Goal: Register for event/course

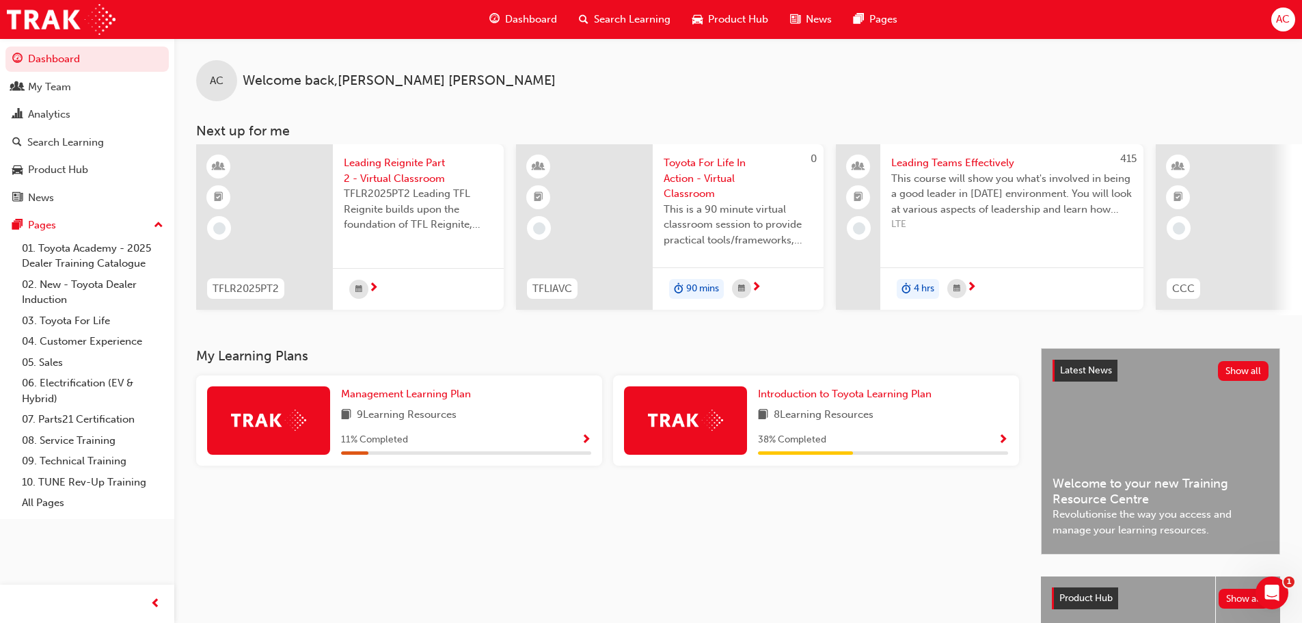
click at [707, 174] on span "Toyota For Life In Action - Virtual Classroom" at bounding box center [738, 178] width 149 height 46
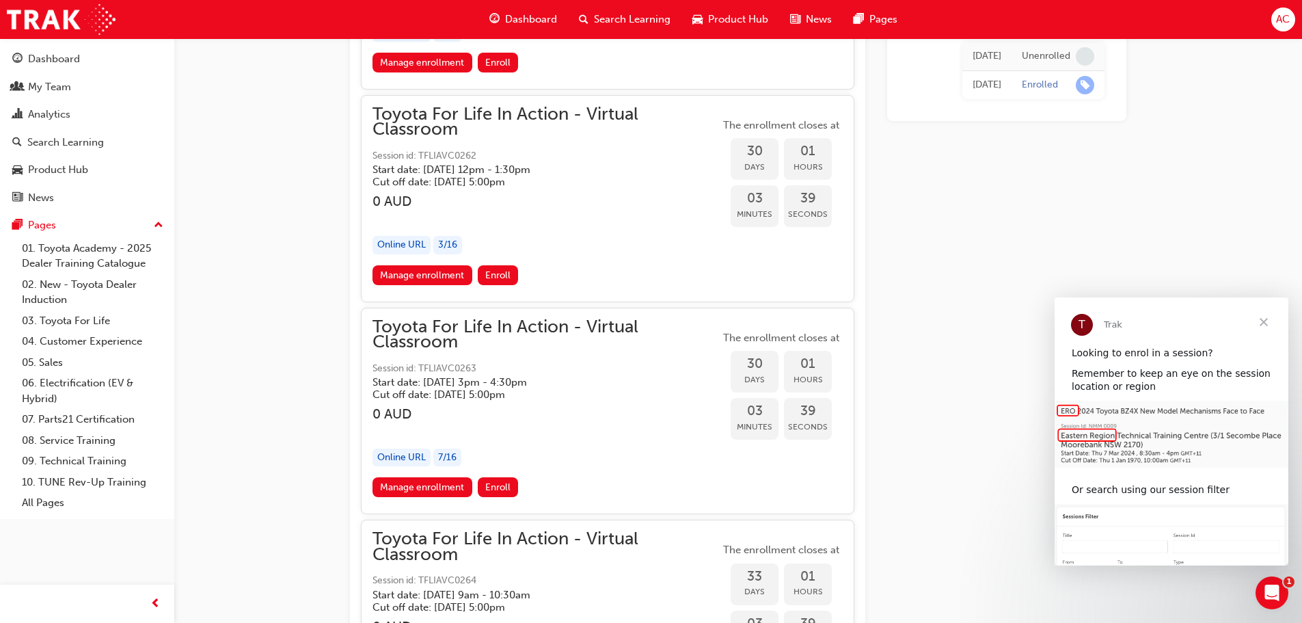
scroll to position [14447, 0]
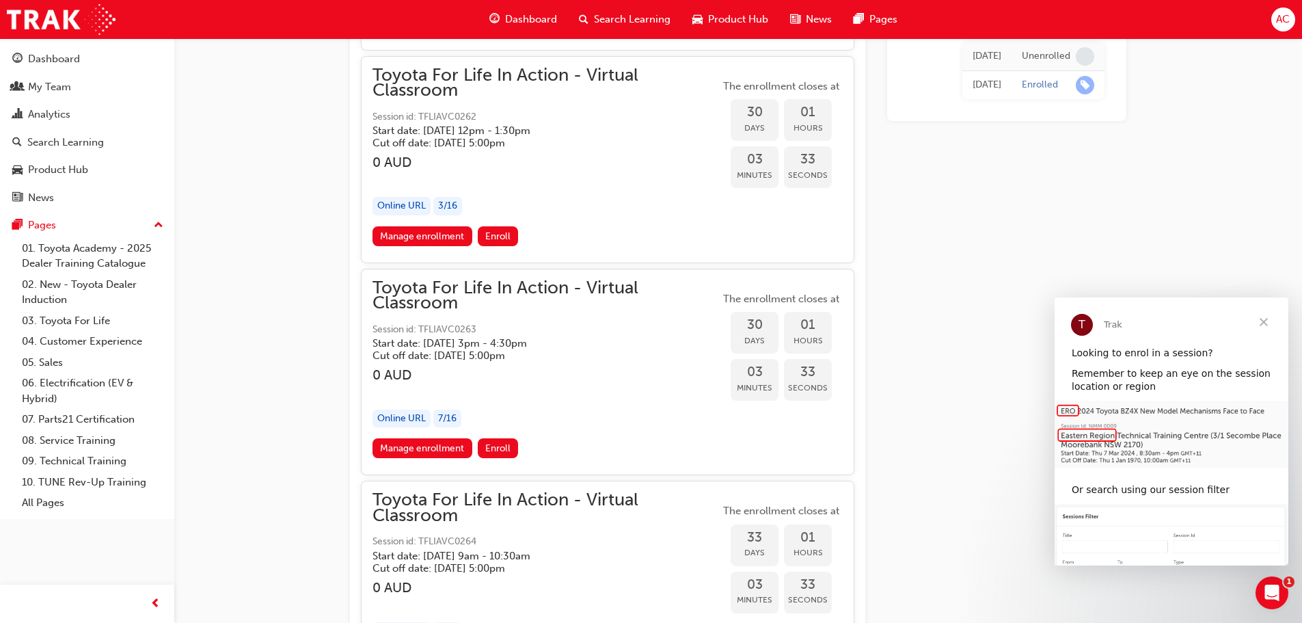
click at [576, 344] on h5 "Start date: [DATE] 3pm - 4:30pm" at bounding box center [535, 343] width 325 height 12
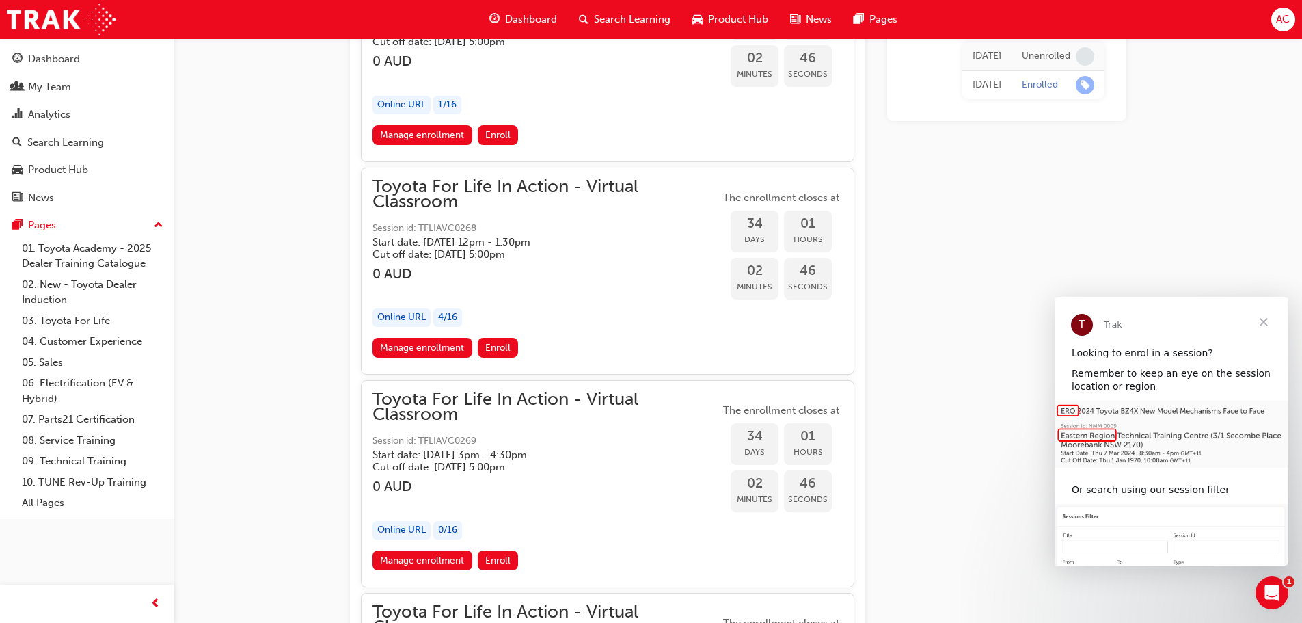
scroll to position [16088, 0]
click at [922, 324] on span "Close" at bounding box center [1263, 321] width 49 height 49
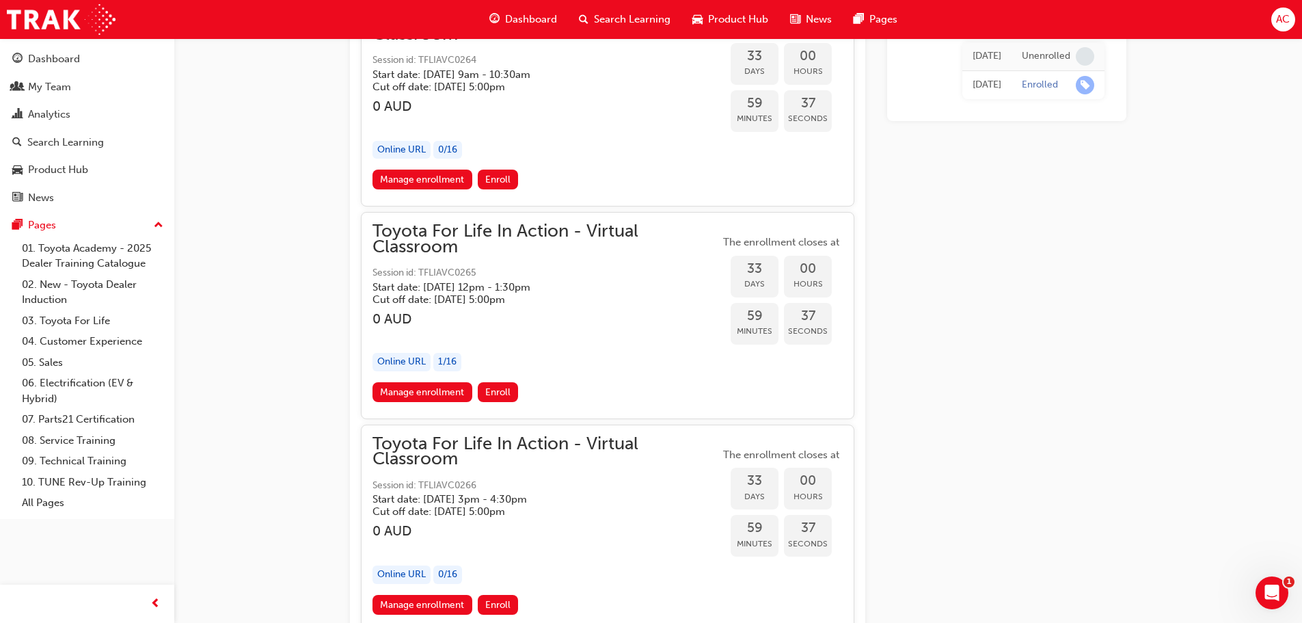
scroll to position [15404, 0]
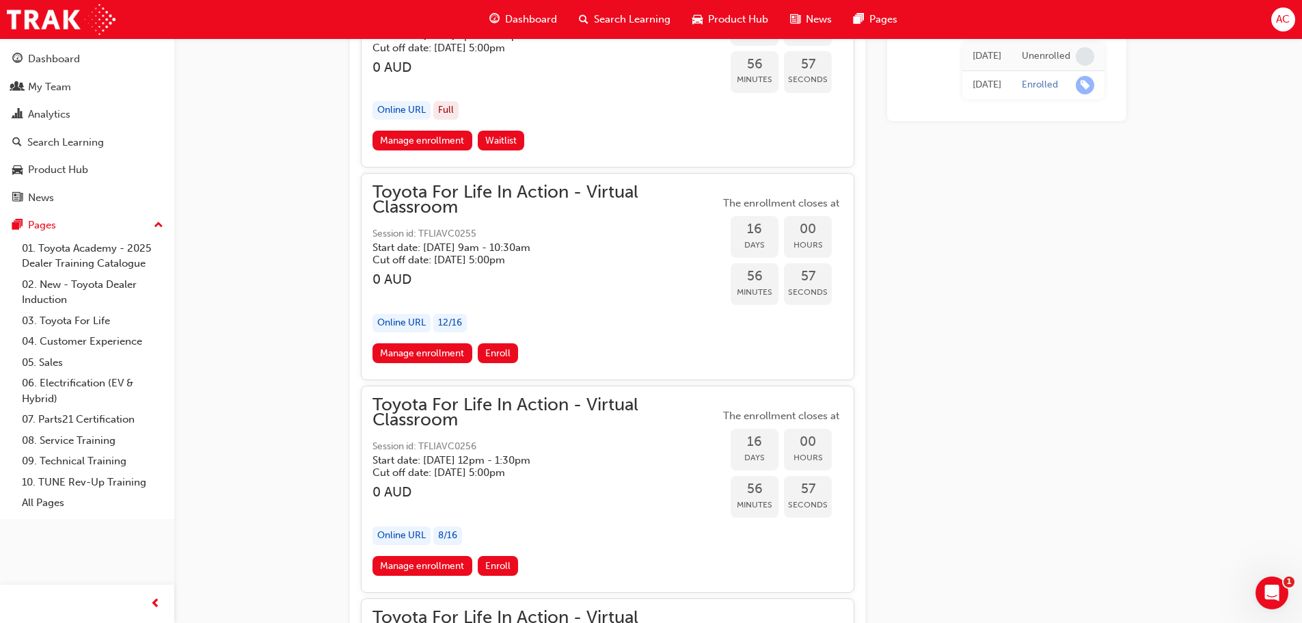
scroll to position [7953, 0]
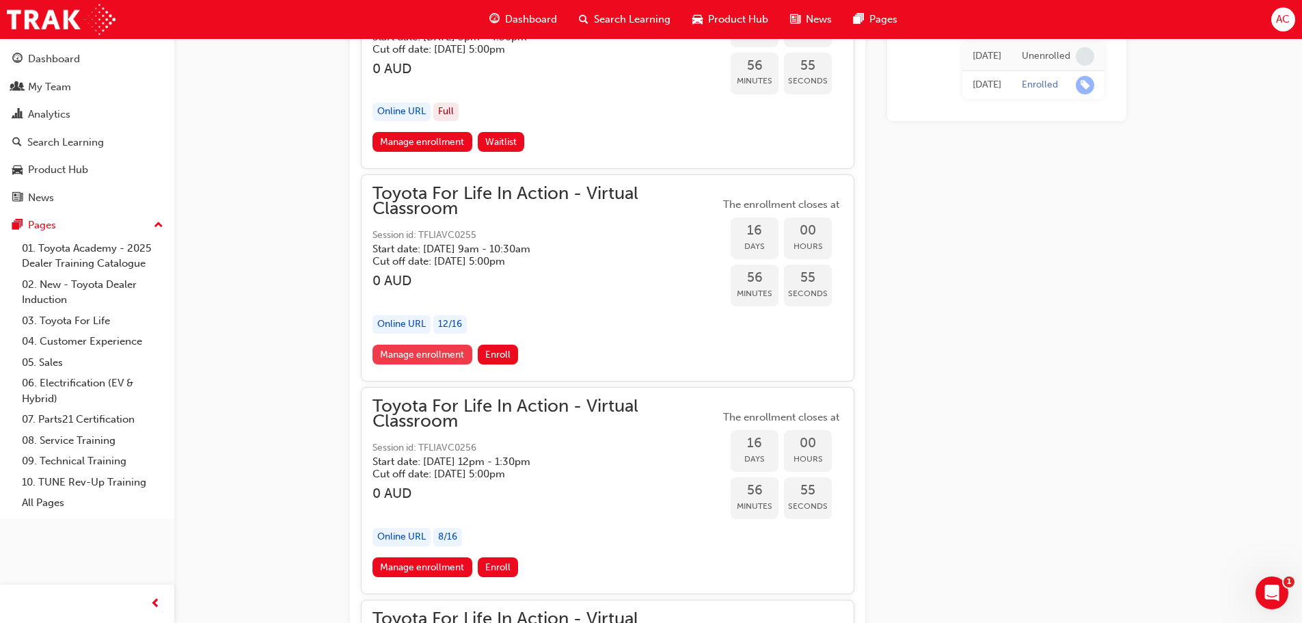
click at [419, 355] on link "Manage enrollment" at bounding box center [423, 355] width 100 height 20
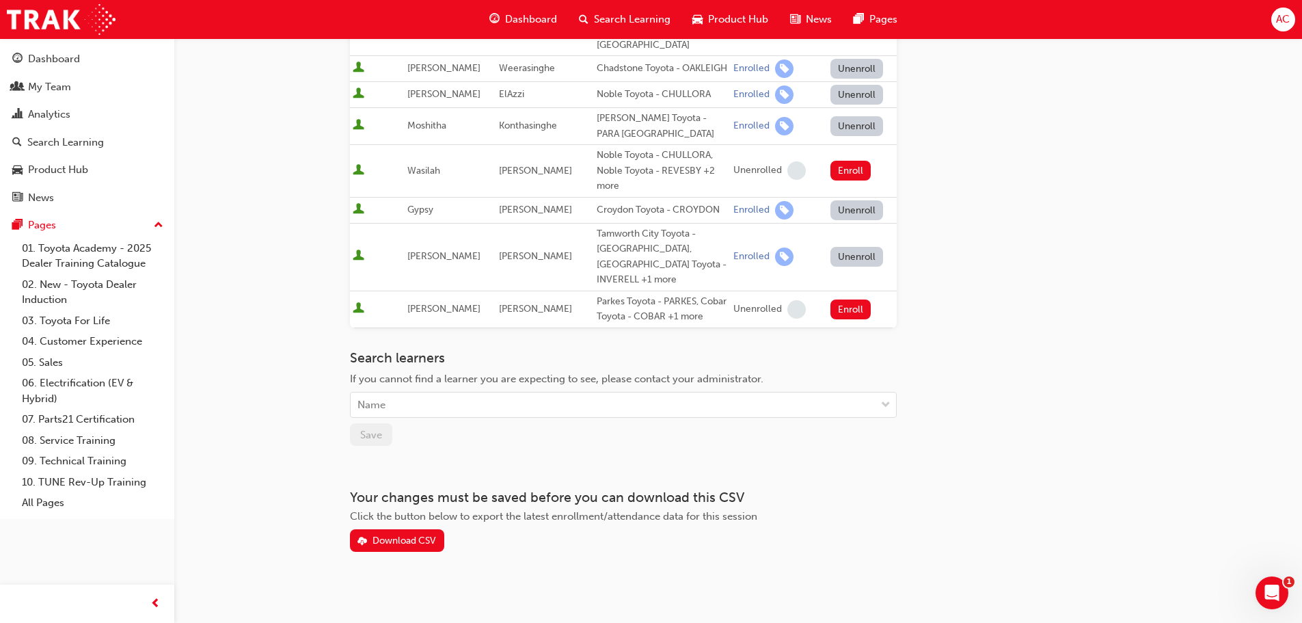
scroll to position [541, 0]
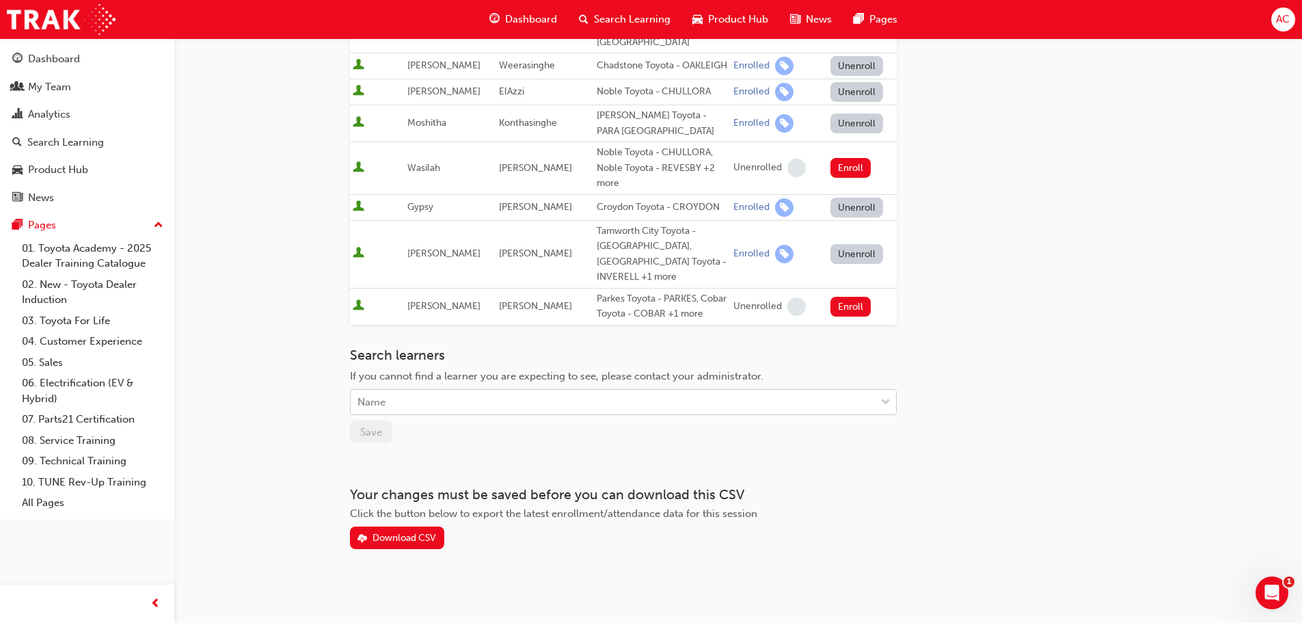
click at [429, 386] on div "Name" at bounding box center [613, 402] width 525 height 24
type input "eng"
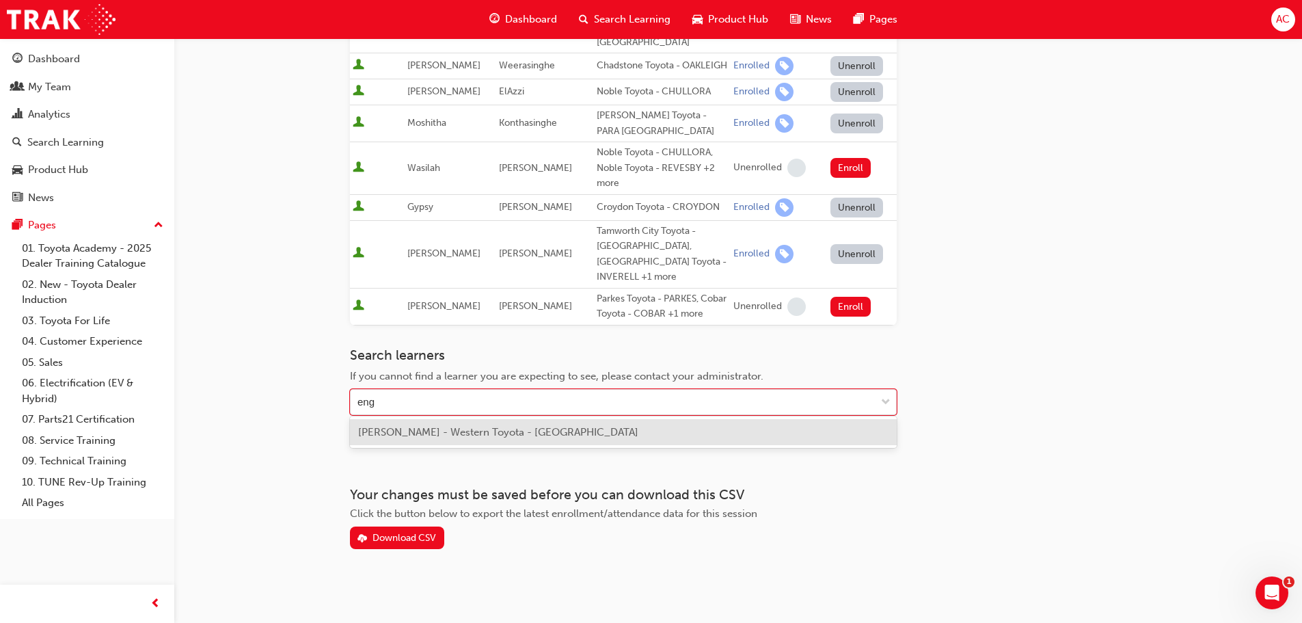
click at [431, 386] on span "[PERSON_NAME] - Western Toyota - [GEOGRAPHIC_DATA]" at bounding box center [498, 432] width 280 height 12
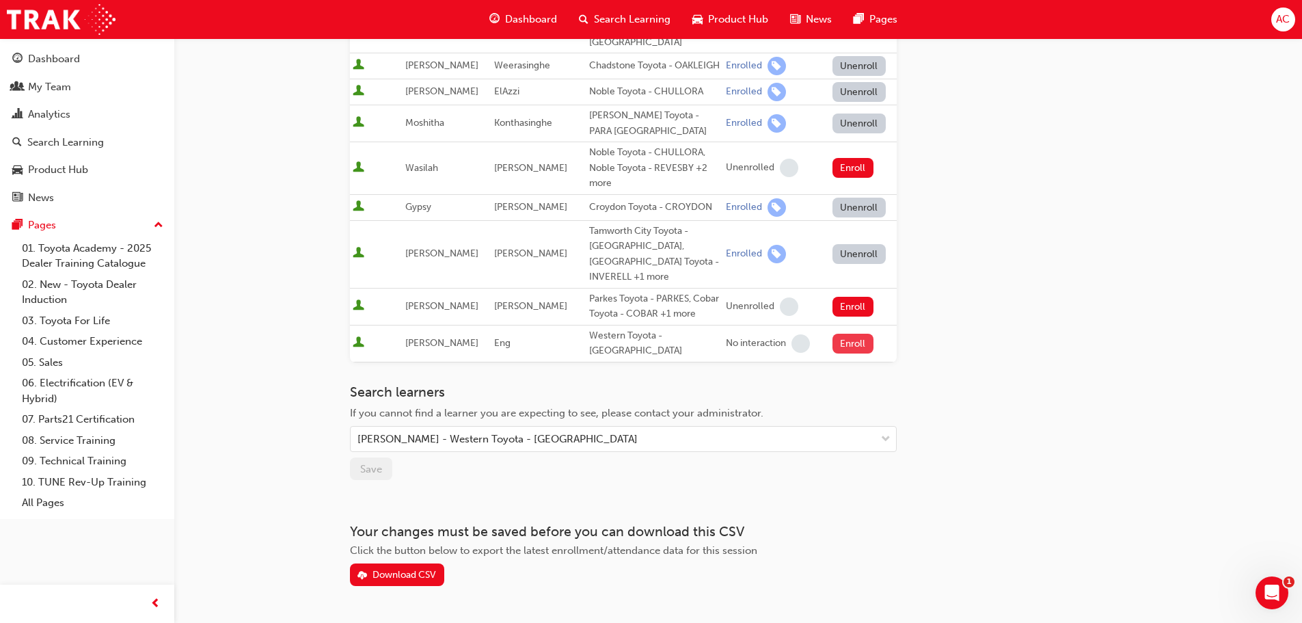
click at [848, 339] on button "Enroll" at bounding box center [853, 344] width 41 height 20
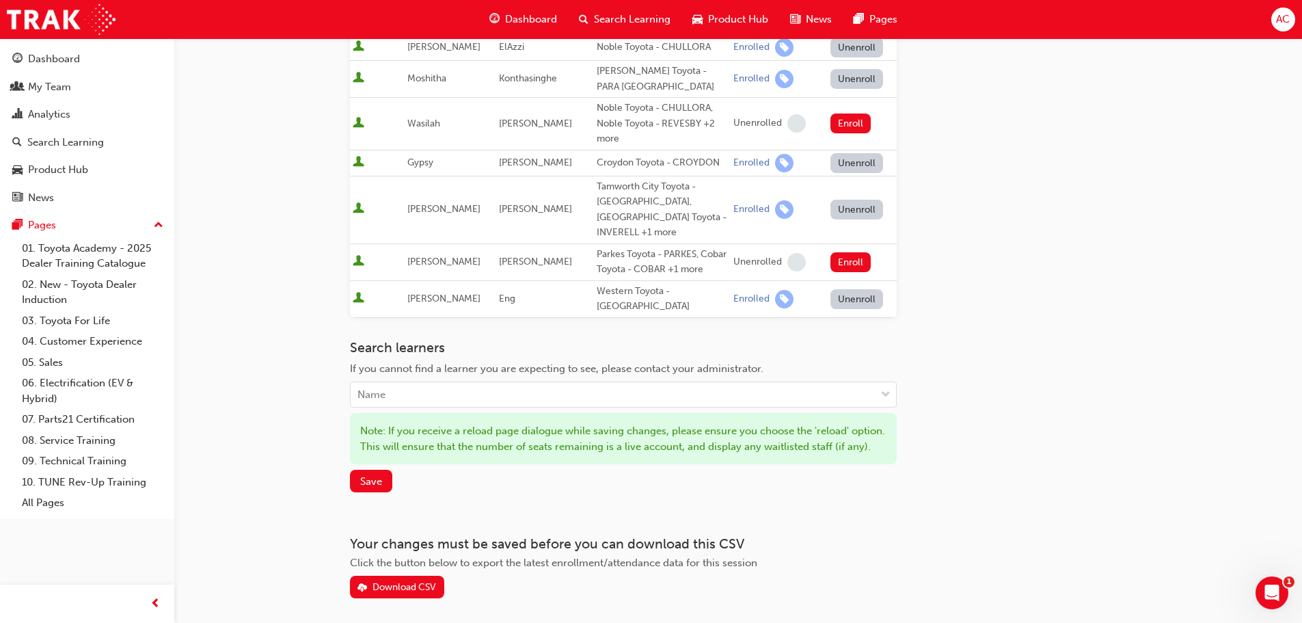
scroll to position [610, 0]
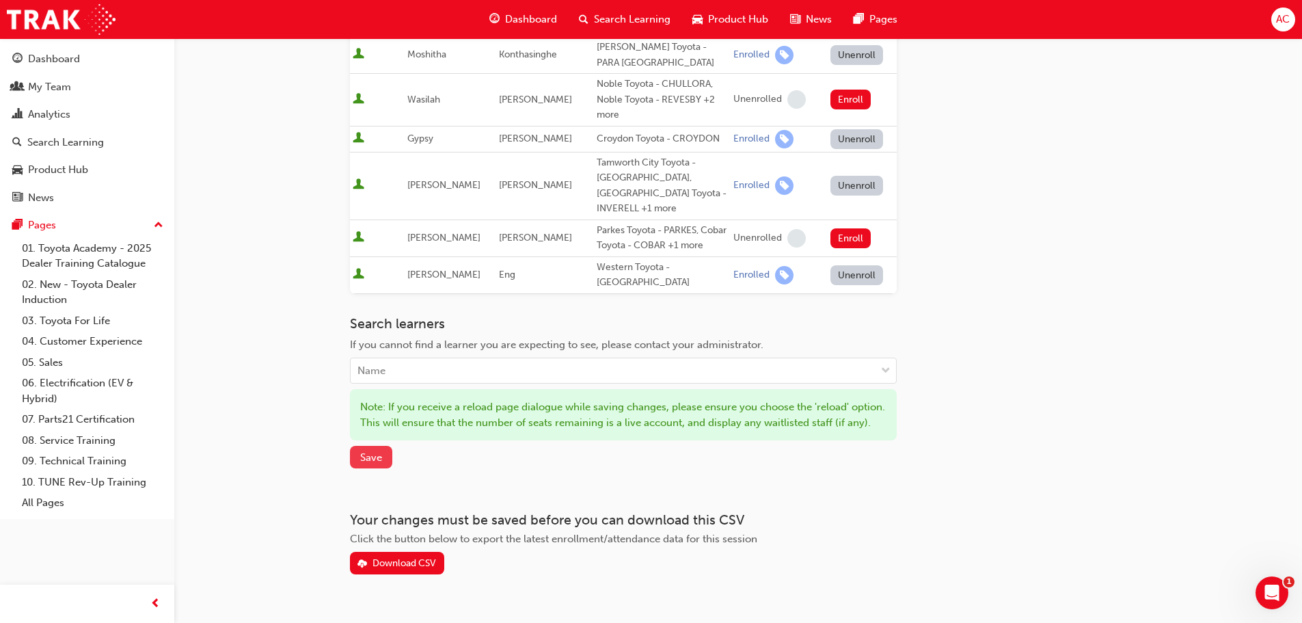
click at [377, 386] on span "Save" at bounding box center [371, 457] width 22 height 12
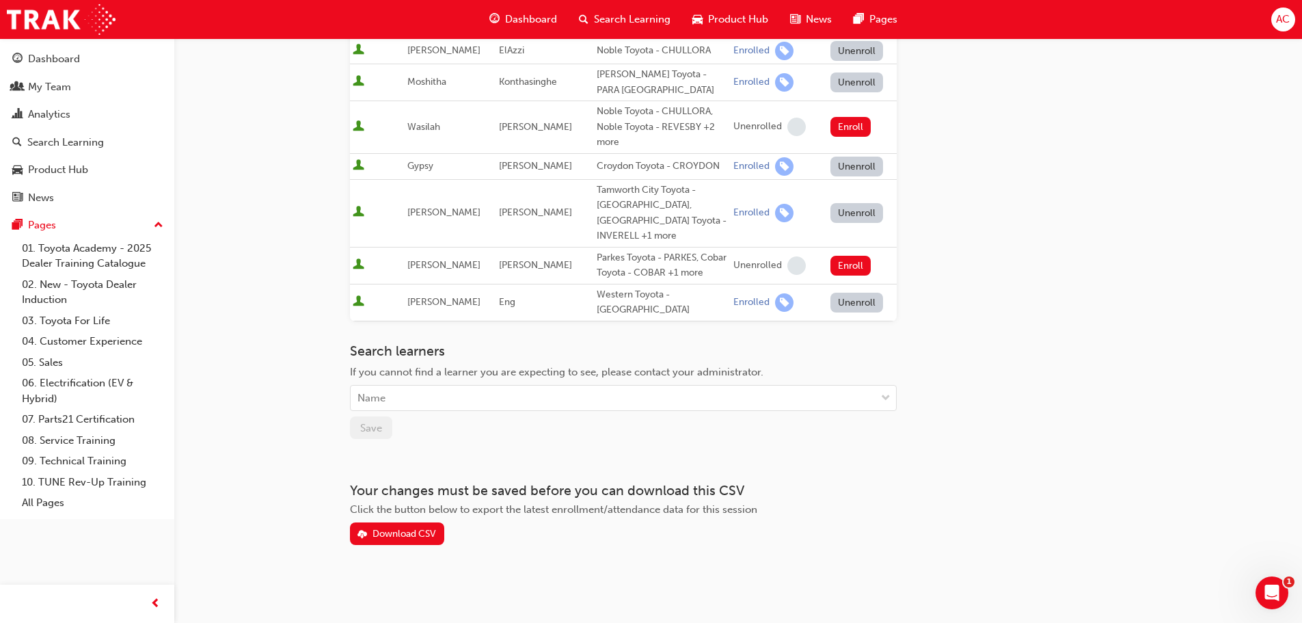
scroll to position [567, 0]
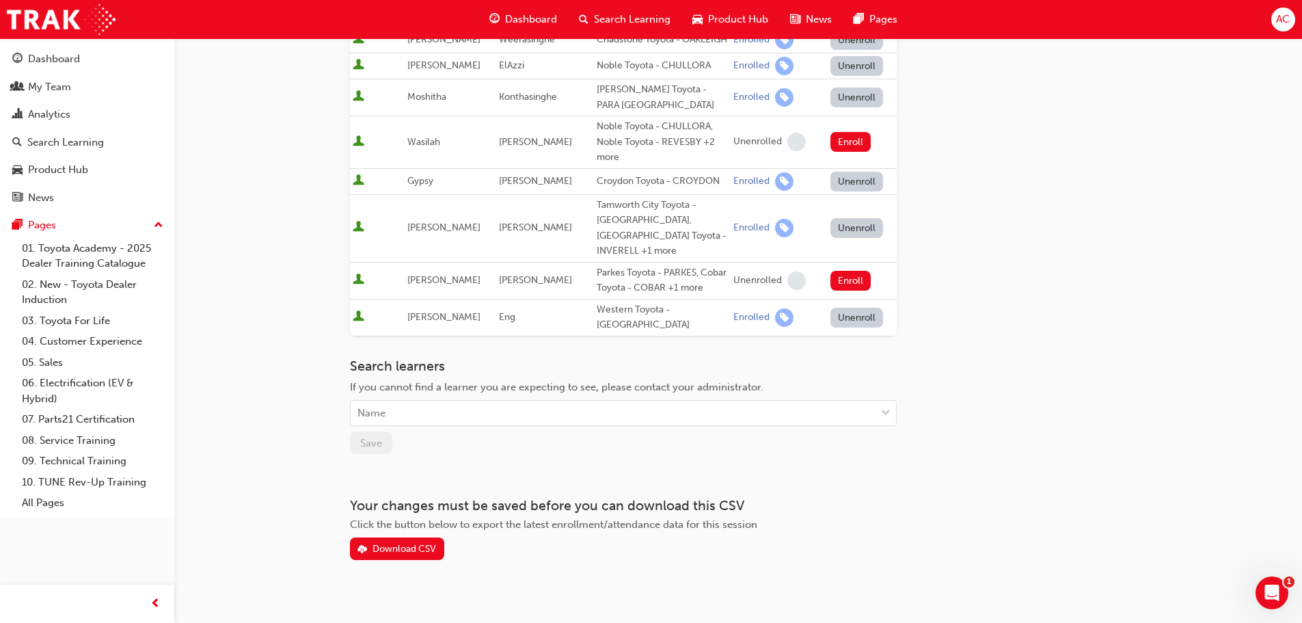
click at [922, 331] on div "Go to session detail page Manage enrollment for Toyota For Life In Action - Vir…" at bounding box center [738, 15] width 777 height 1089
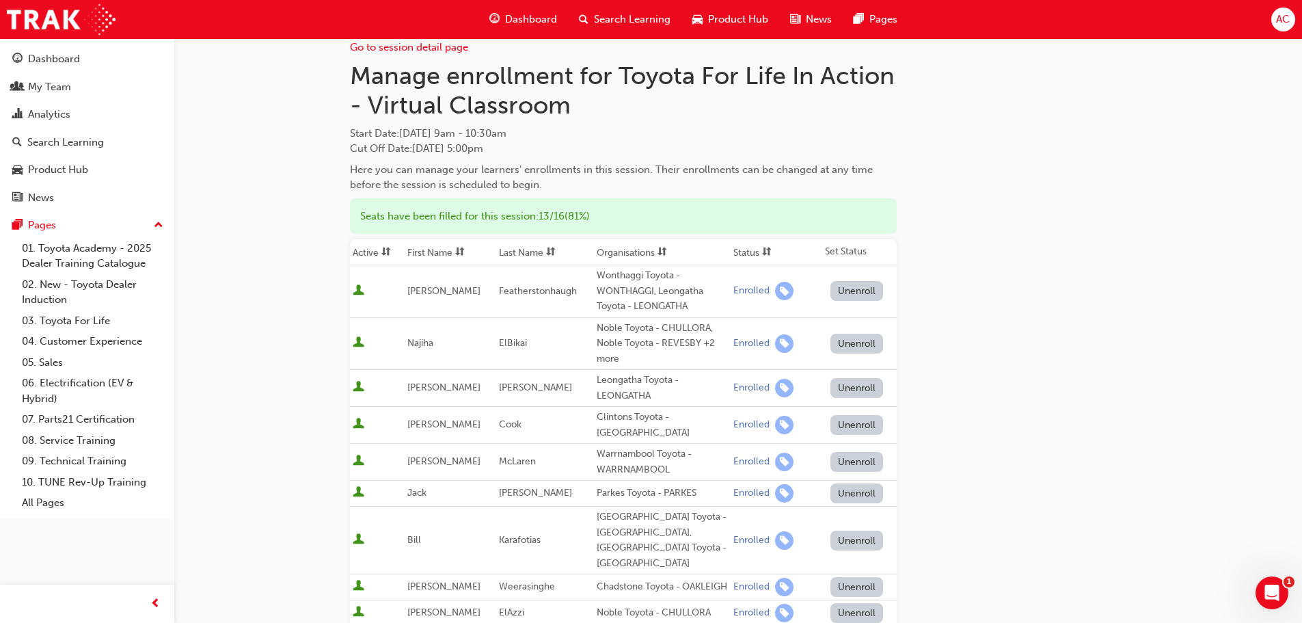
scroll to position [0, 0]
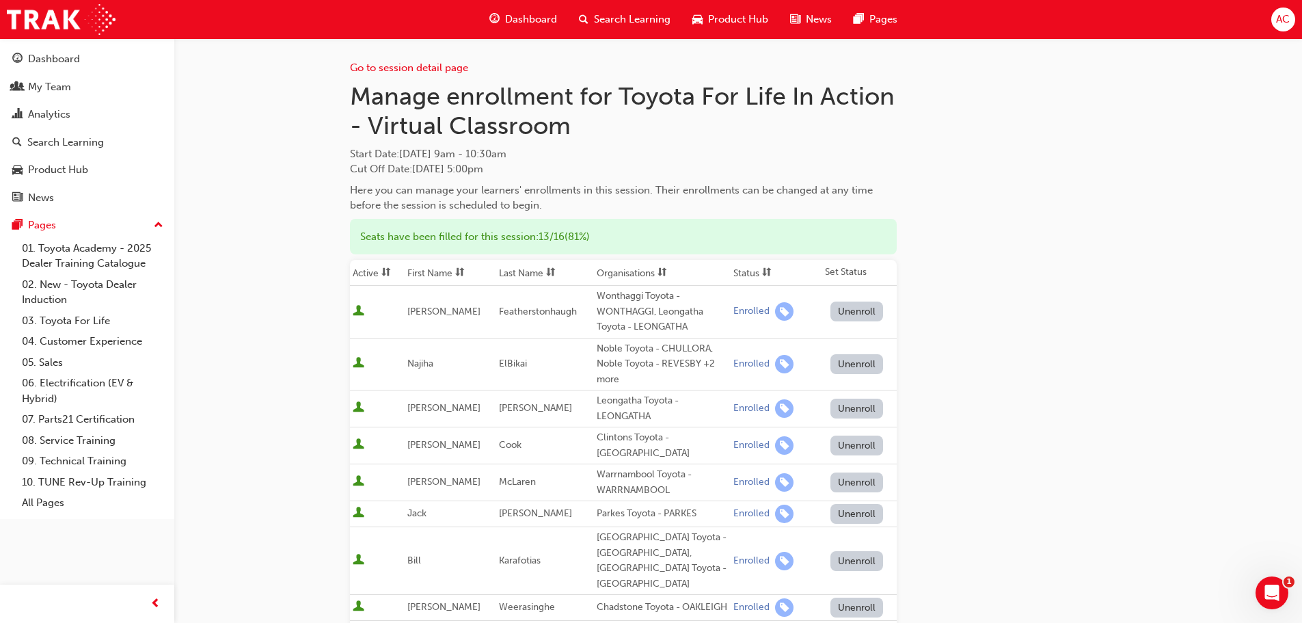
drag, startPoint x: 290, startPoint y: 204, endPoint x: 295, endPoint y: 170, distance: 35.2
click at [290, 204] on div "Go to session detail page Manage enrollment for Toyota For Life In Action - Vir…" at bounding box center [651, 602] width 1302 height 1205
click at [520, 18] on span "Dashboard" at bounding box center [531, 20] width 52 height 16
